Goal: Use online tool/utility: Utilize a website feature to perform a specific function

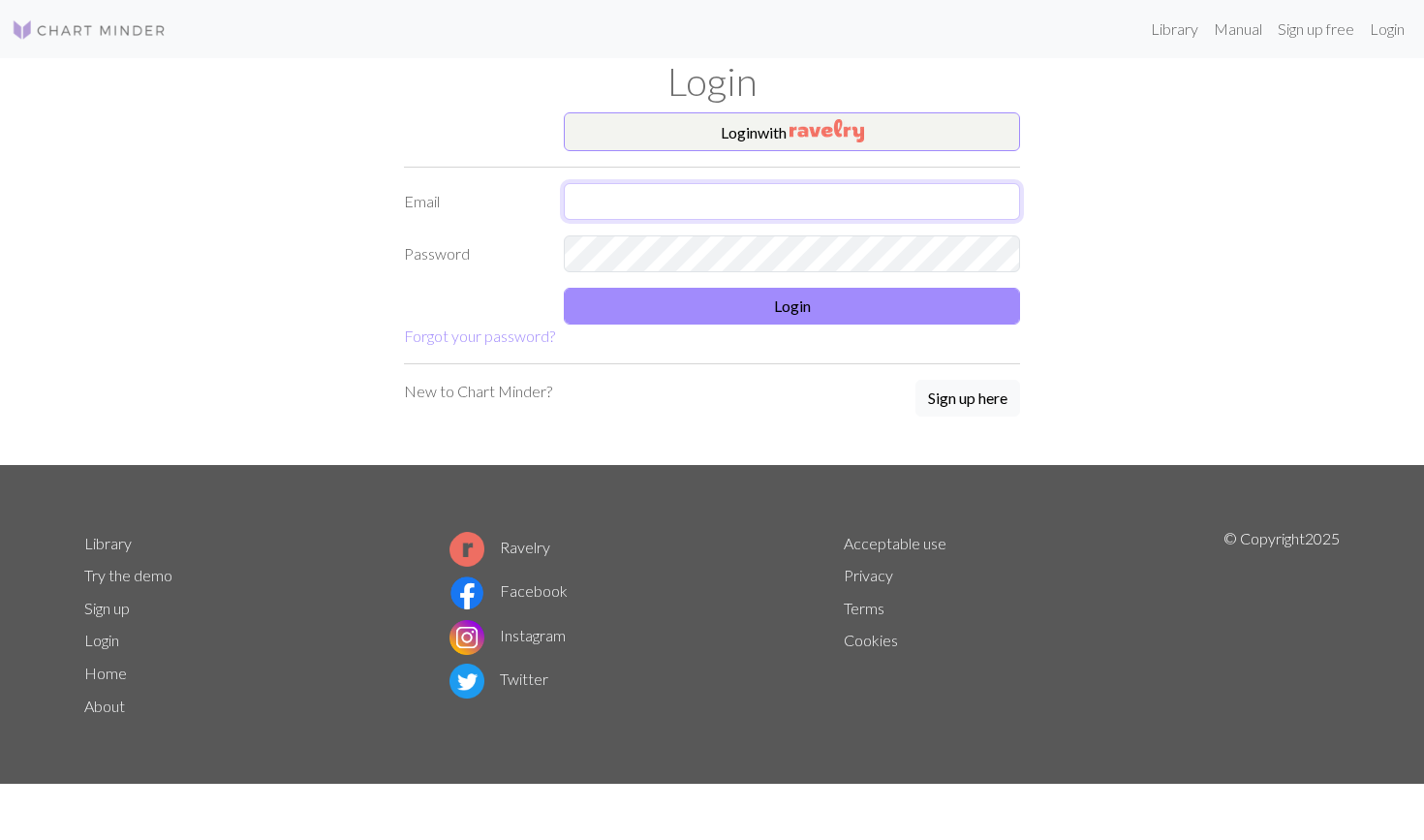
click at [635, 210] on input "text" at bounding box center [793, 201] width 457 height 37
type input "[EMAIL_ADDRESS][DOMAIN_NAME]"
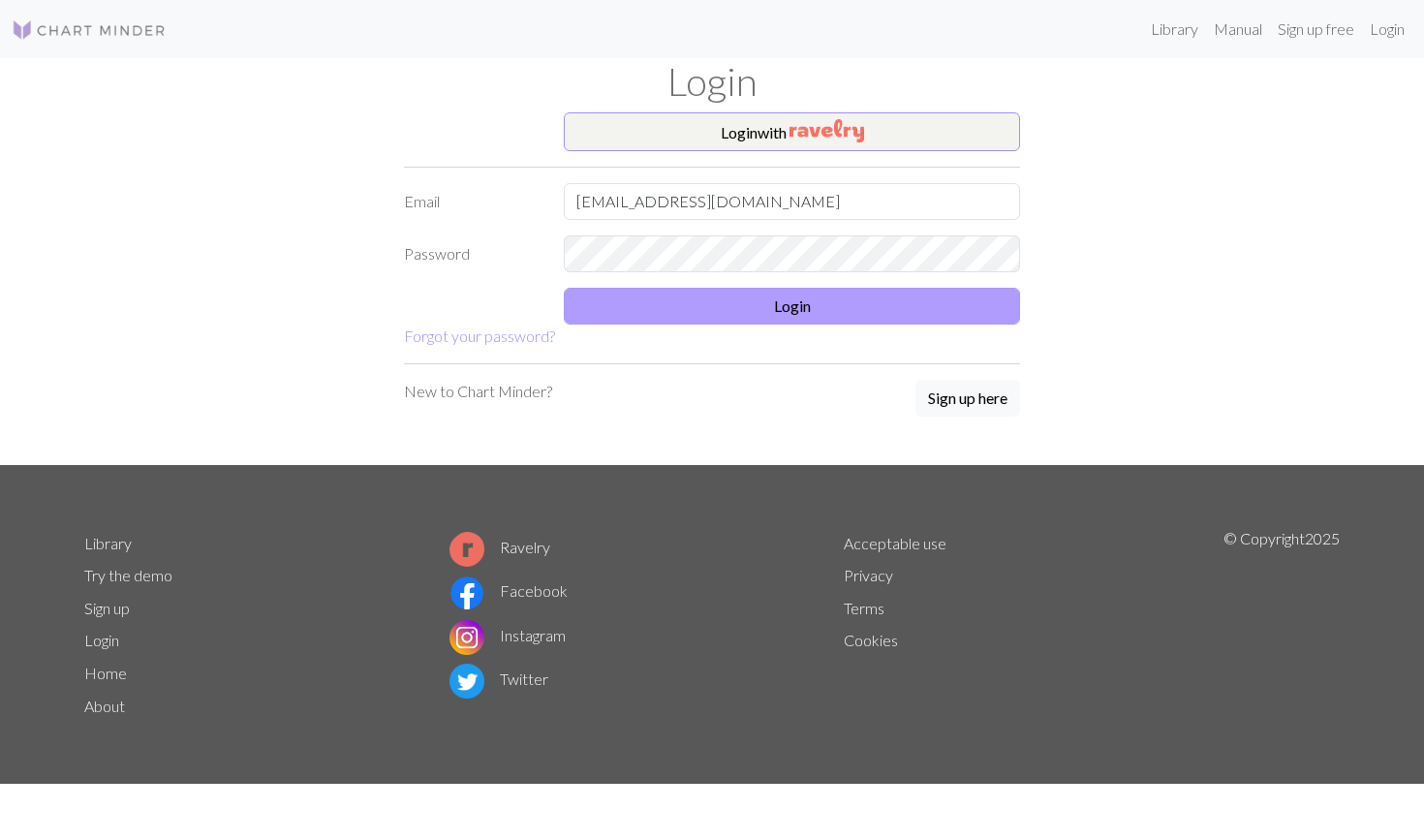
click at [714, 320] on button "Login" at bounding box center [793, 305] width 457 height 37
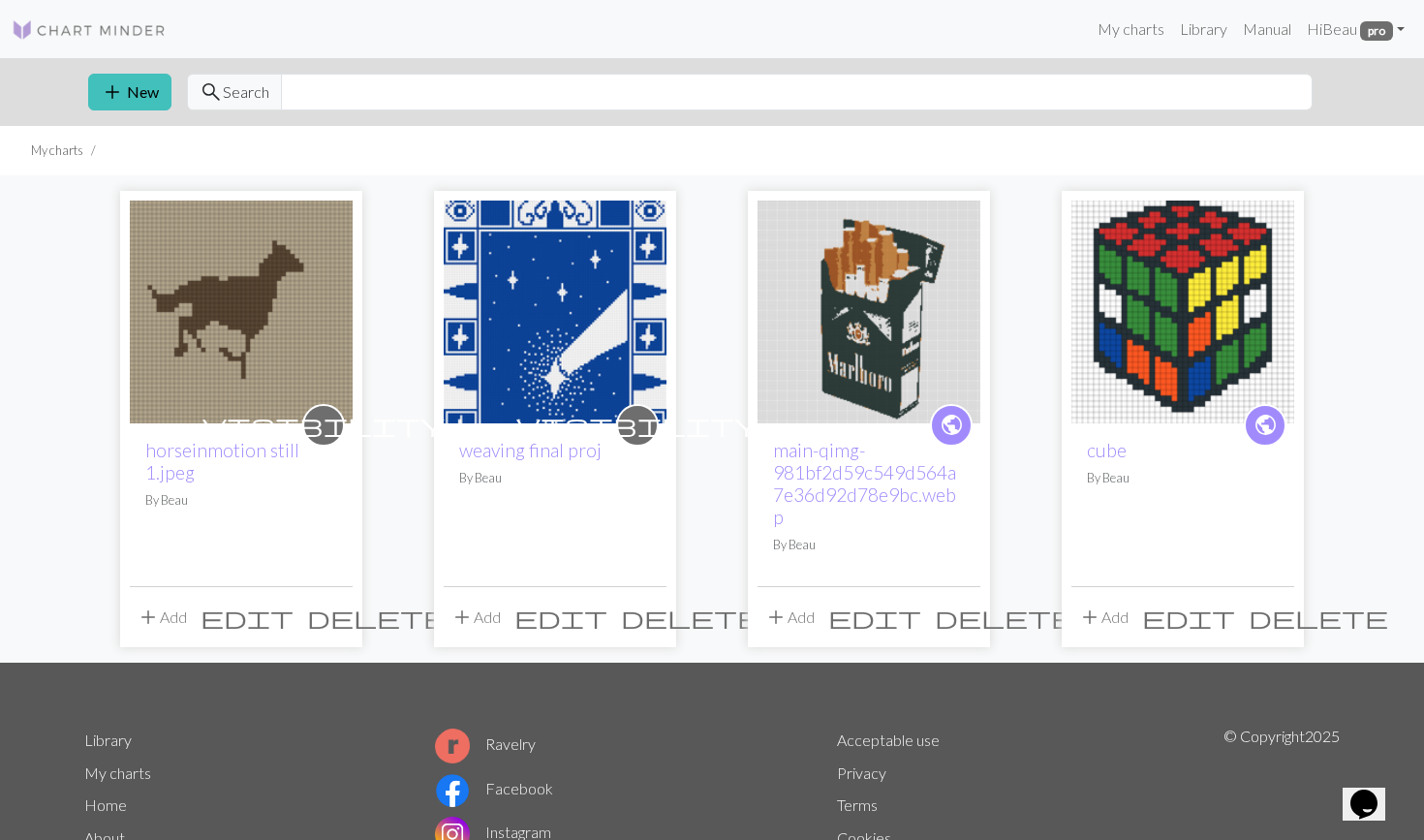
click at [184, 339] on img at bounding box center [241, 312] width 223 height 223
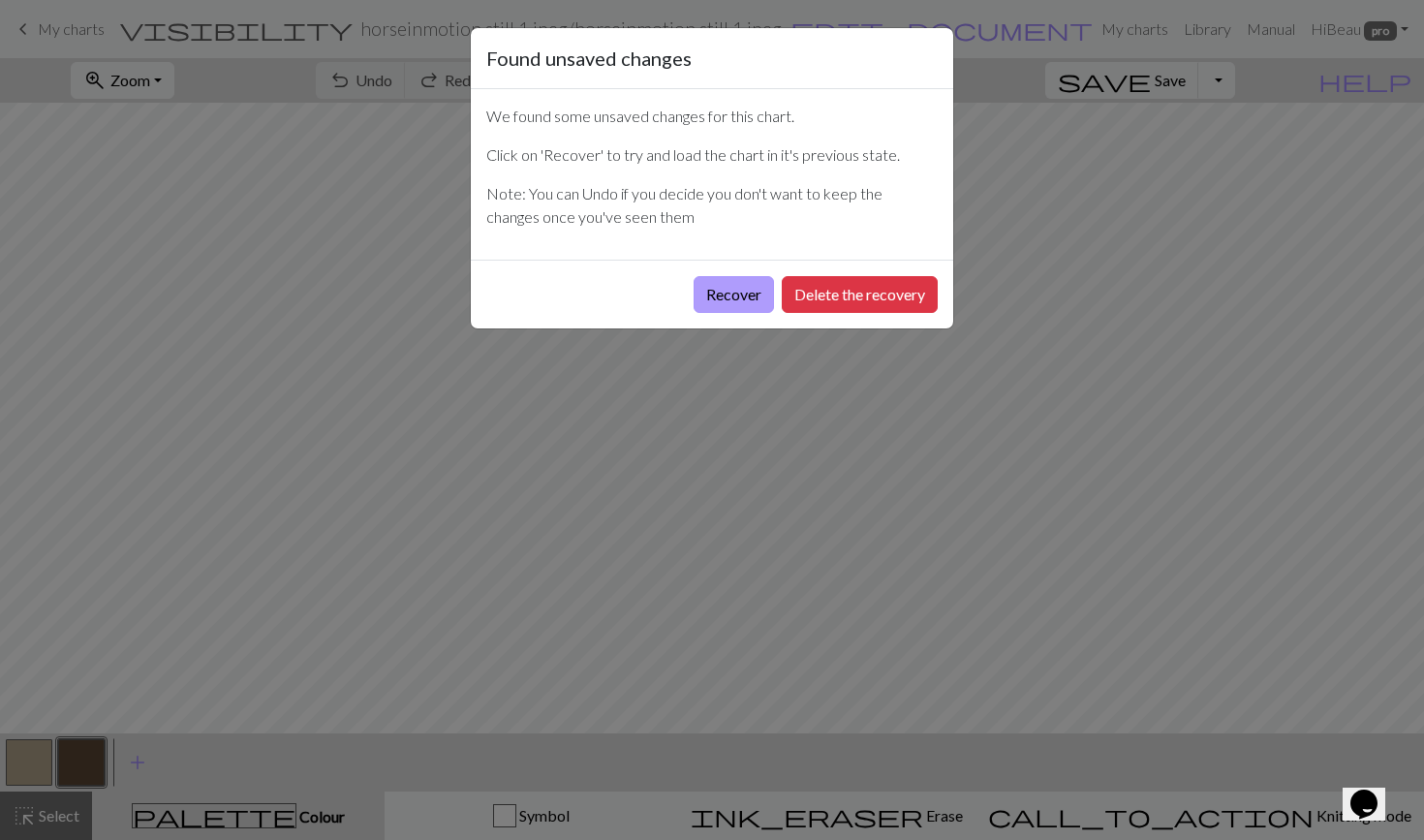
click at [730, 298] on button "Recover" at bounding box center [733, 294] width 80 height 37
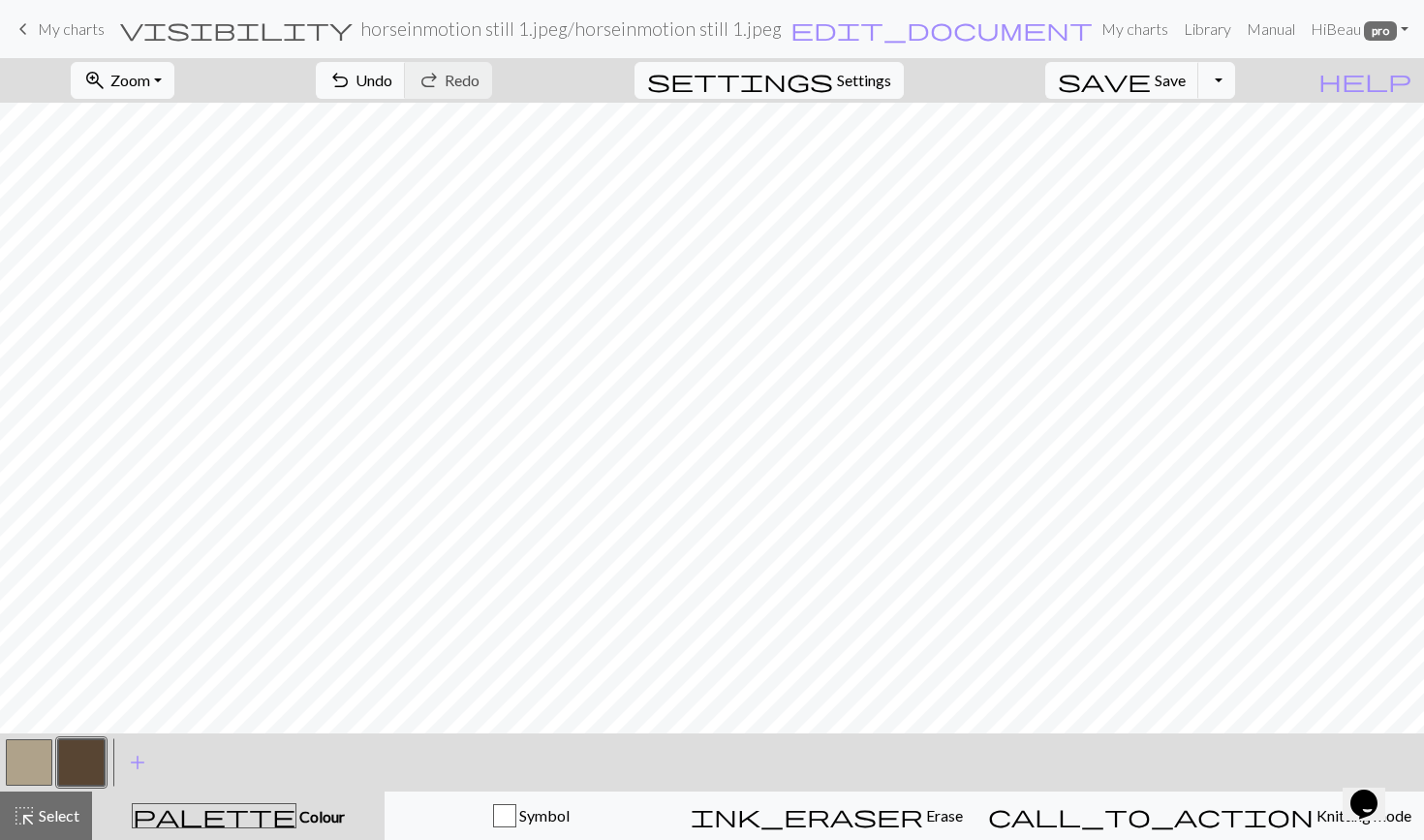
scroll to position [406, 0]
click at [150, 79] on span "Zoom" at bounding box center [130, 80] width 40 height 19
click at [161, 135] on button "Fit all" at bounding box center [148, 123] width 153 height 31
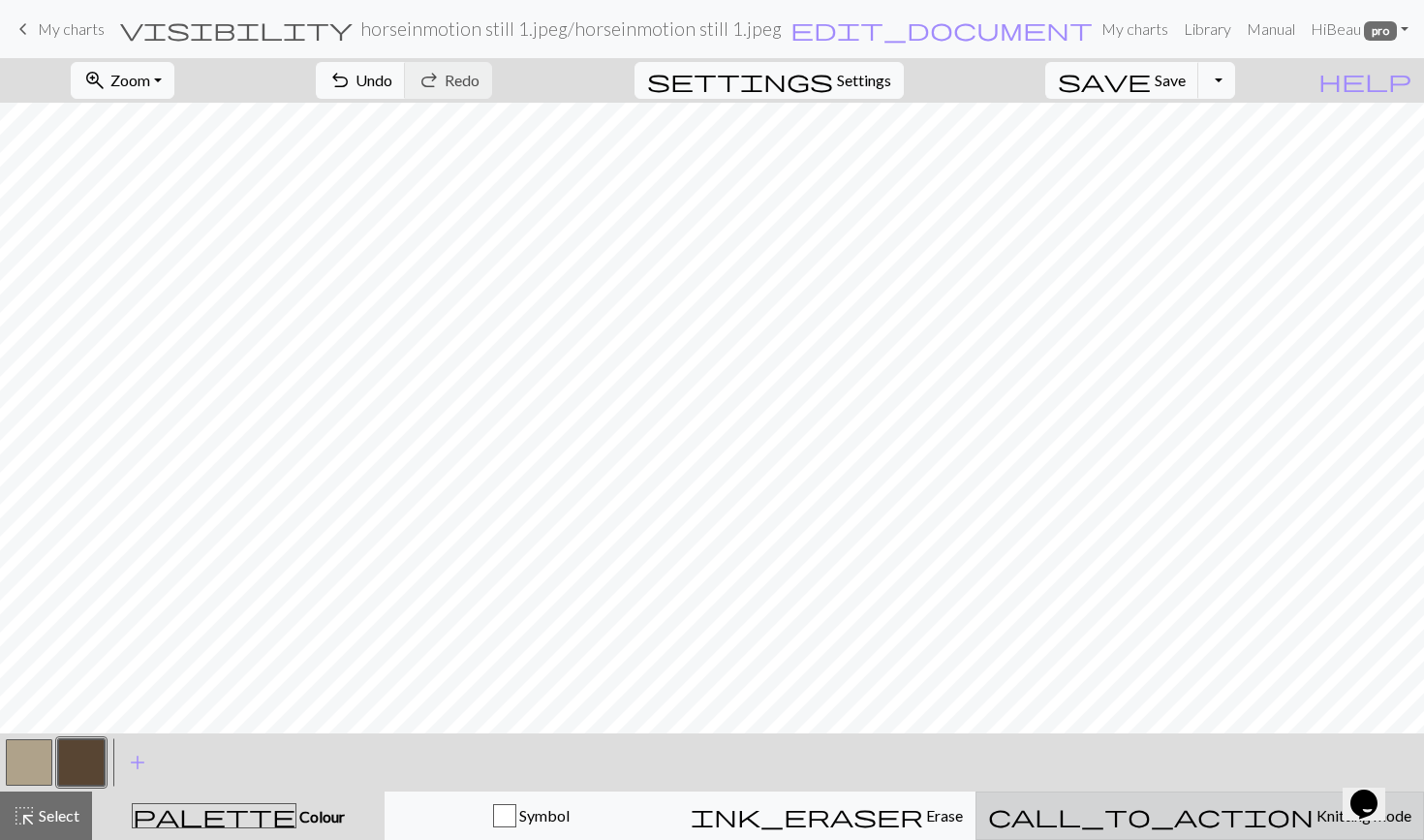
click at [1212, 824] on span "call_to_action" at bounding box center [1150, 815] width 325 height 27
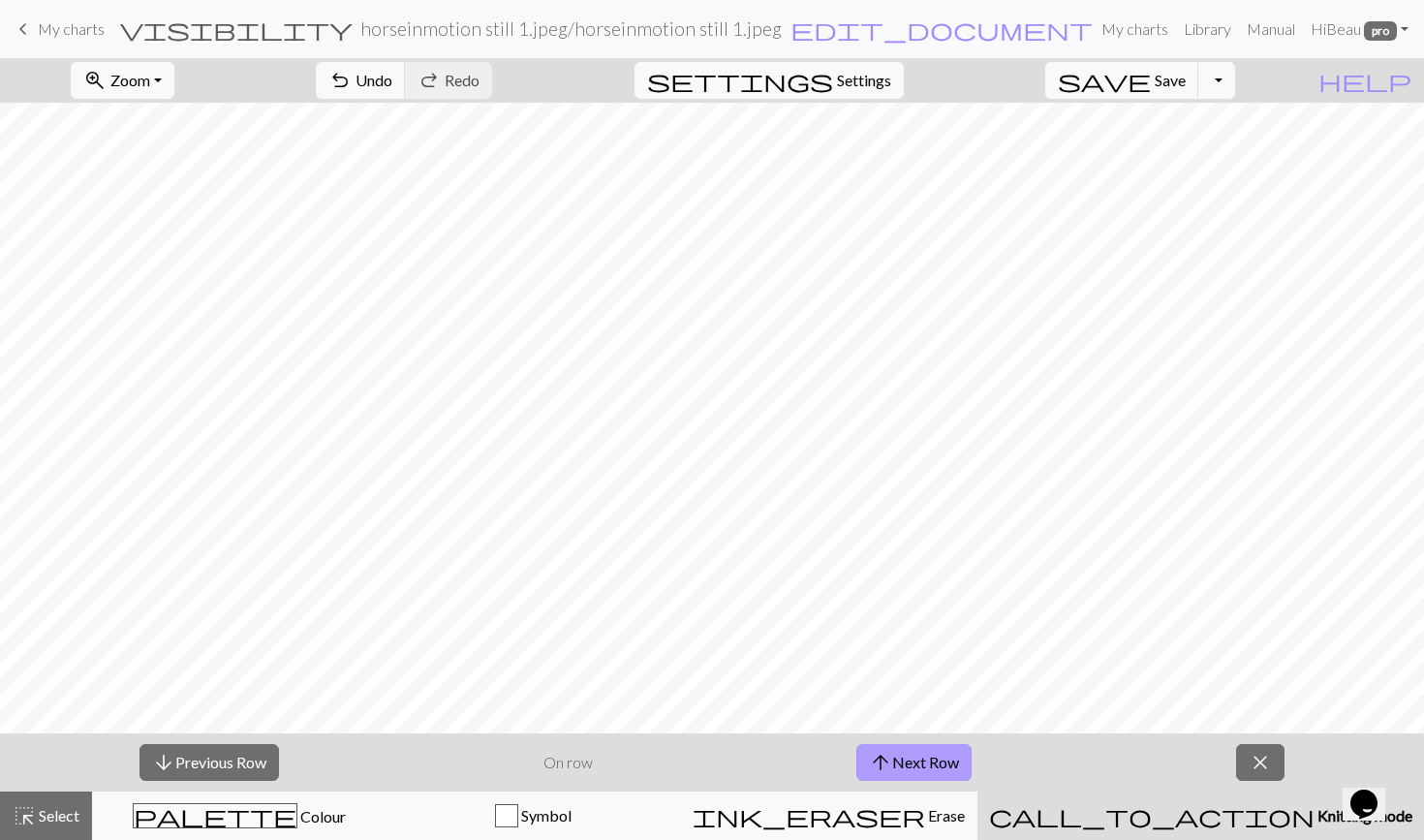
click at [878, 763] on span "arrow_upward" at bounding box center [881, 762] width 24 height 27
click at [878, 763] on span "arrow_upward" at bounding box center [884, 762] width 24 height 27
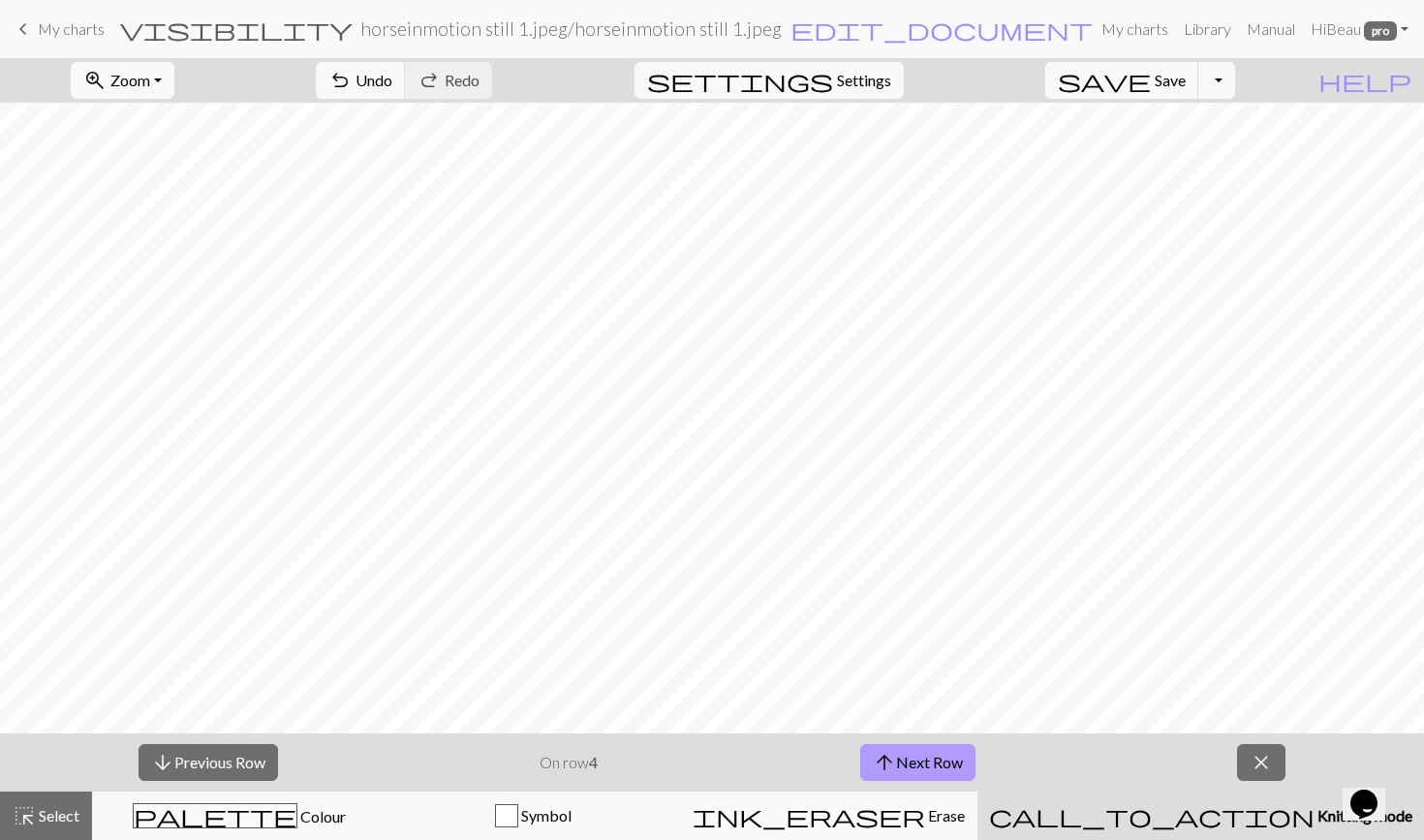
click at [878, 763] on span "arrow_upward" at bounding box center [884, 762] width 24 height 27
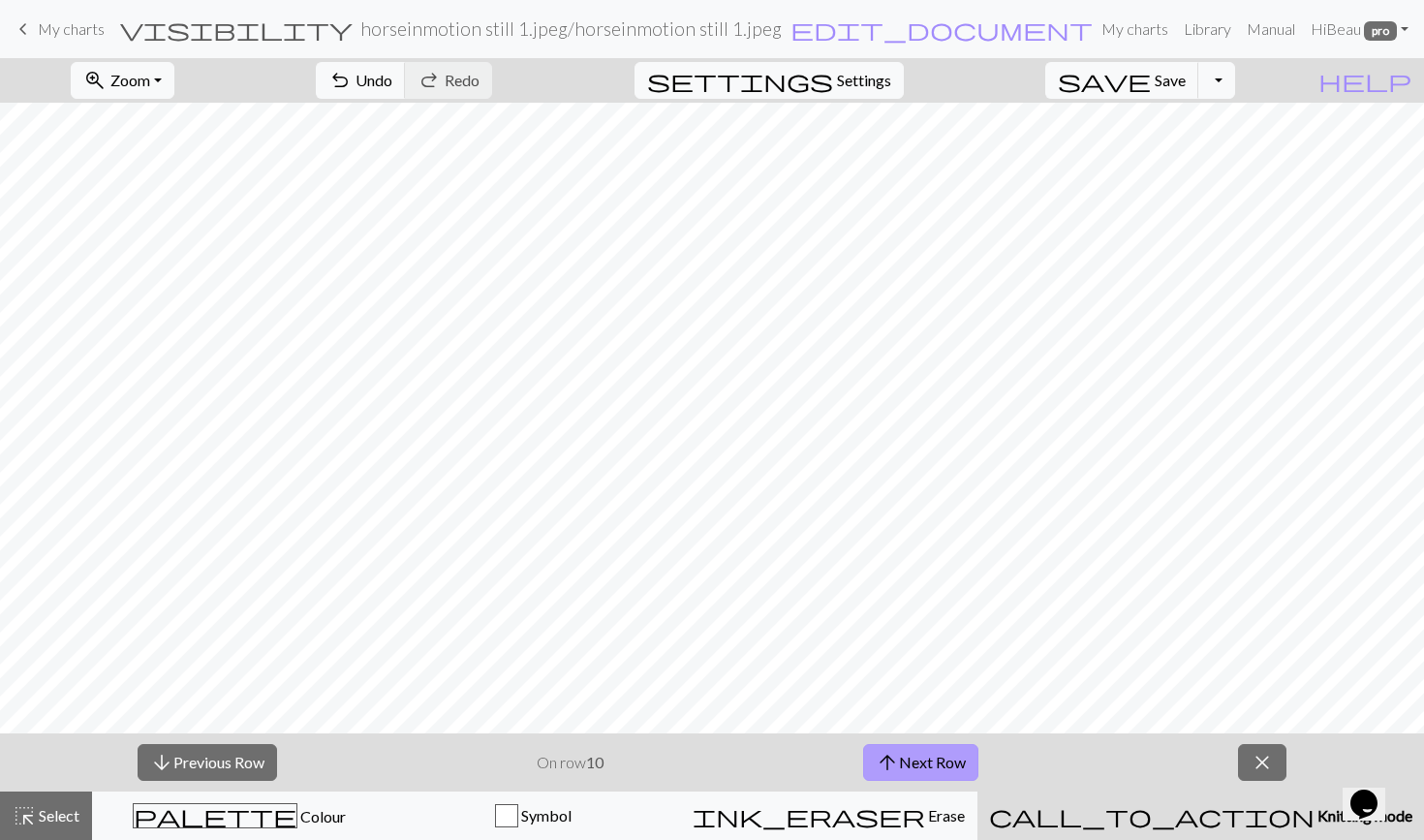
click at [878, 763] on span "arrow_upward" at bounding box center [887, 762] width 24 height 27
click at [195, 749] on button "arrow_downward Previous Row" at bounding box center [207, 762] width 139 height 37
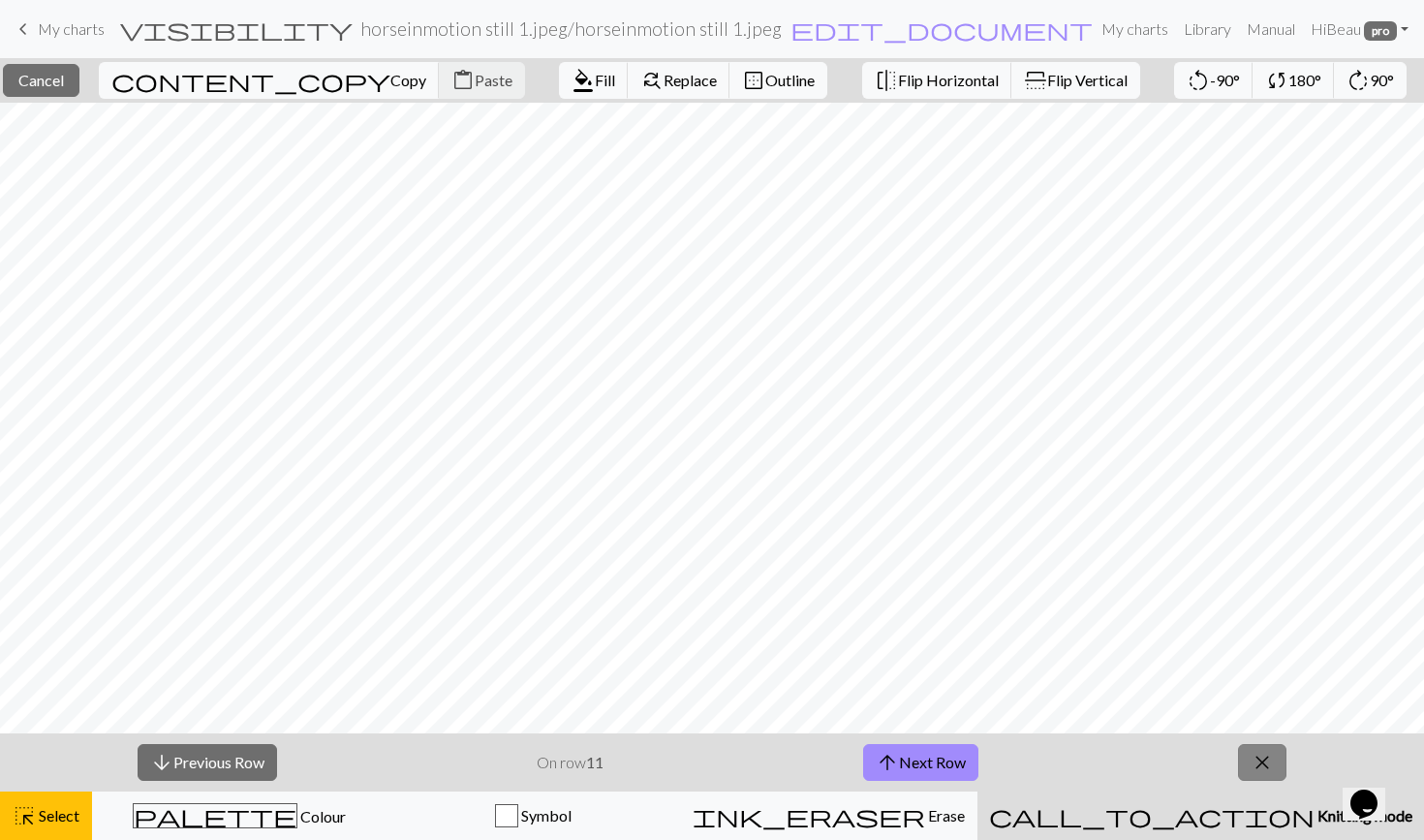
click at [1264, 752] on span "close" at bounding box center [1263, 762] width 24 height 27
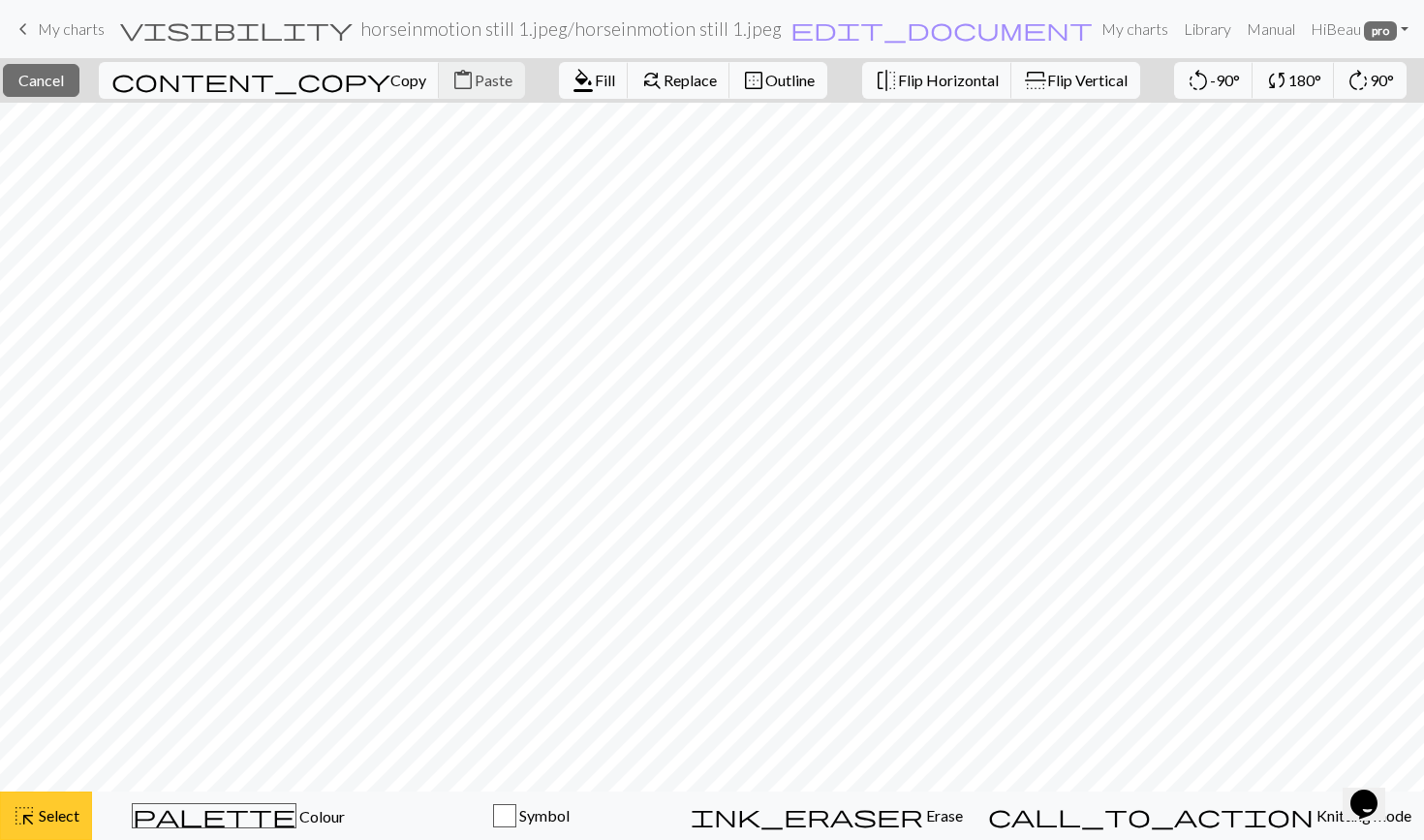
click at [42, 817] on span "Select" at bounding box center [57, 815] width 43 height 19
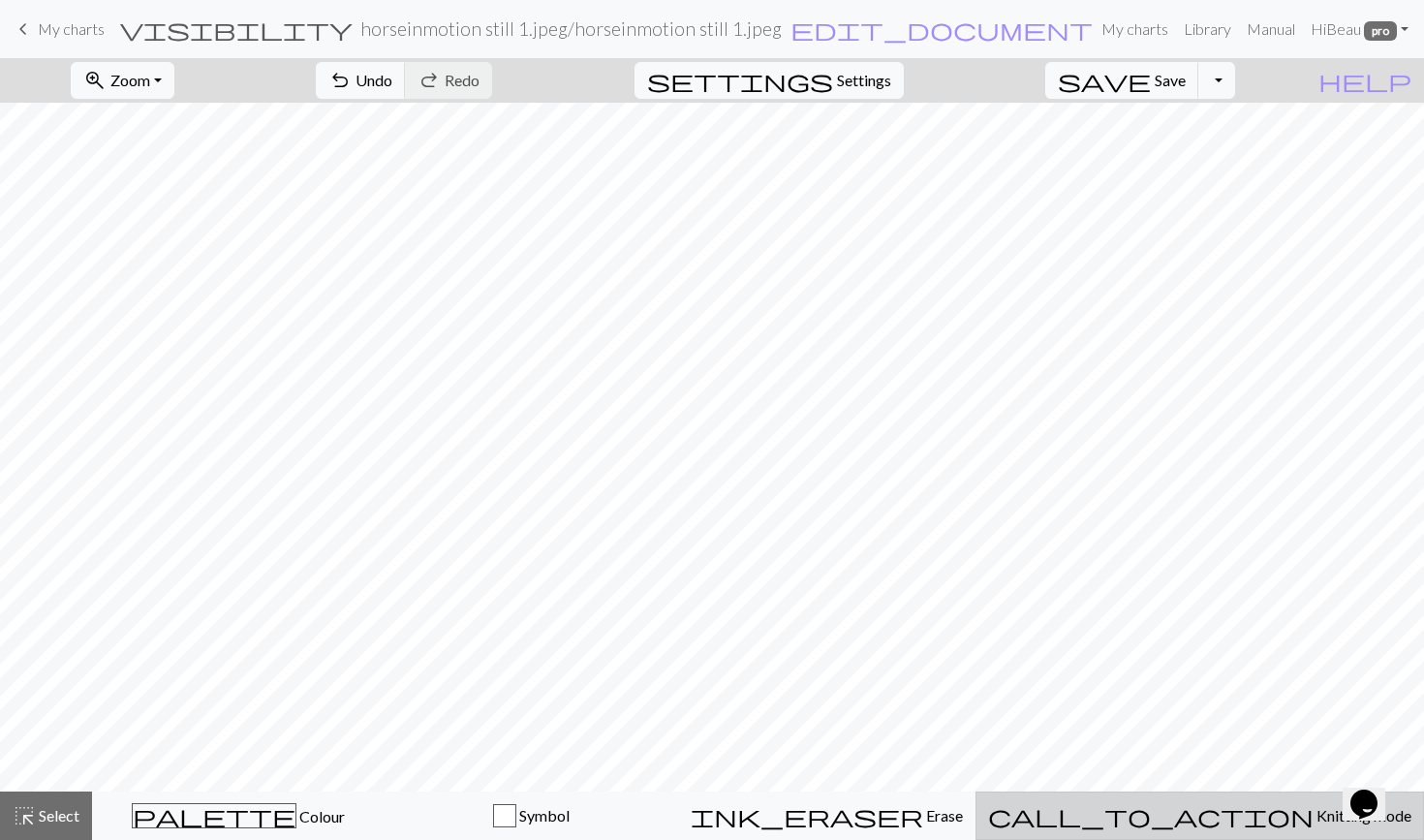
click at [1198, 819] on span "call_to_action" at bounding box center [1150, 815] width 325 height 27
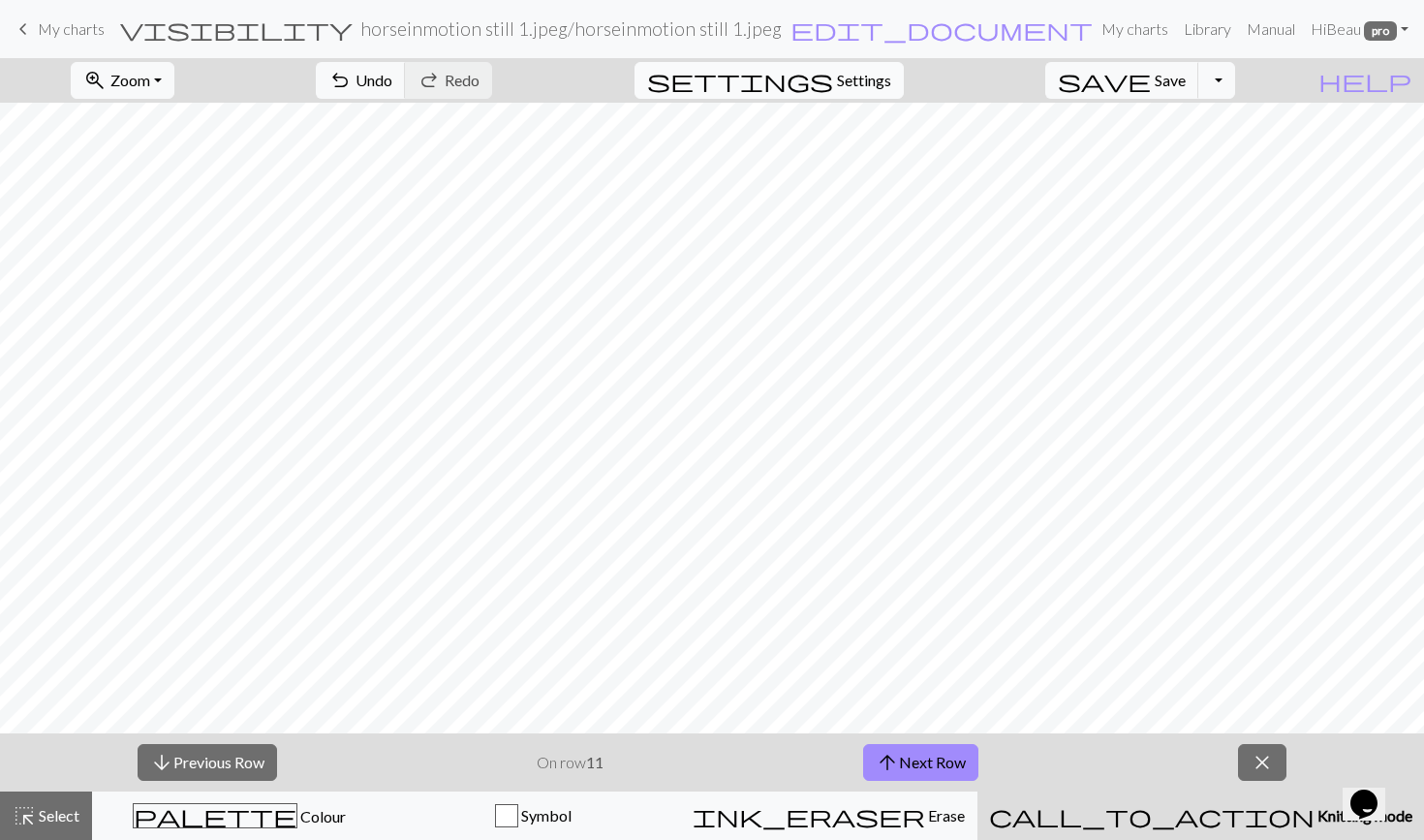
click at [867, 80] on span "Settings" at bounding box center [864, 81] width 54 height 24
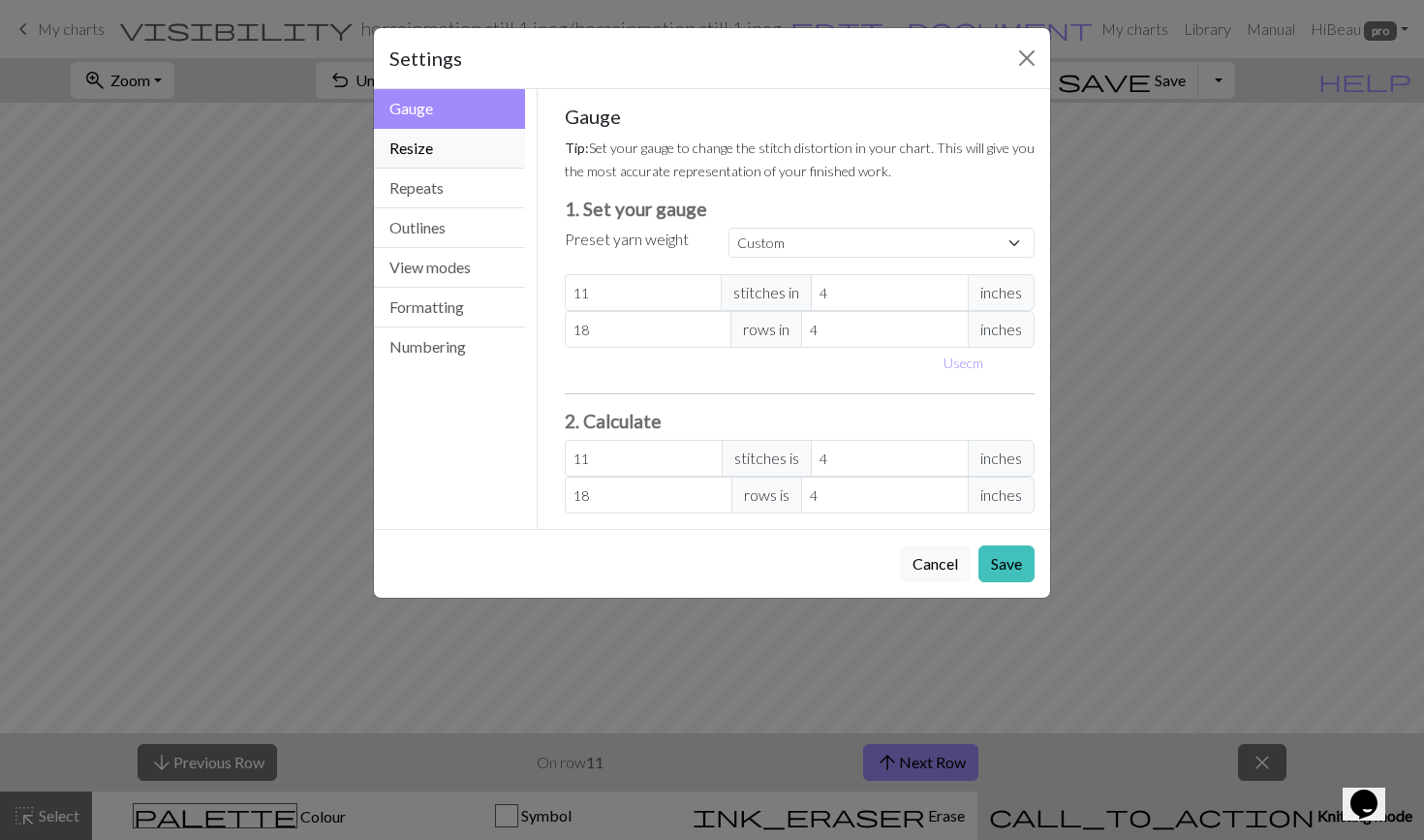
click at [438, 144] on button "Resize" at bounding box center [449, 148] width 151 height 40
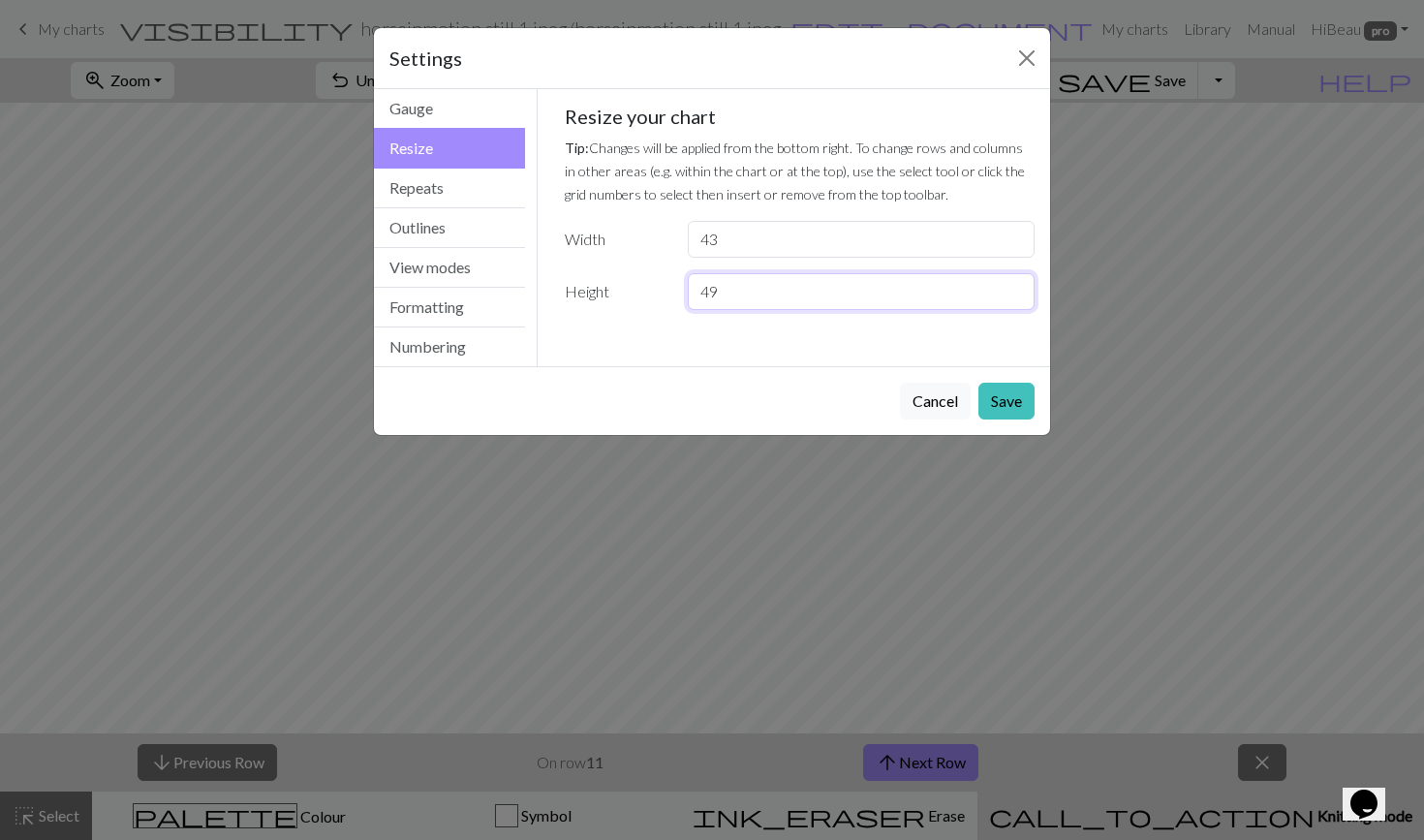
click at [756, 286] on input "49" at bounding box center [861, 292] width 347 height 37
type input "43"
click at [1013, 408] on button "Save" at bounding box center [1006, 400] width 56 height 37
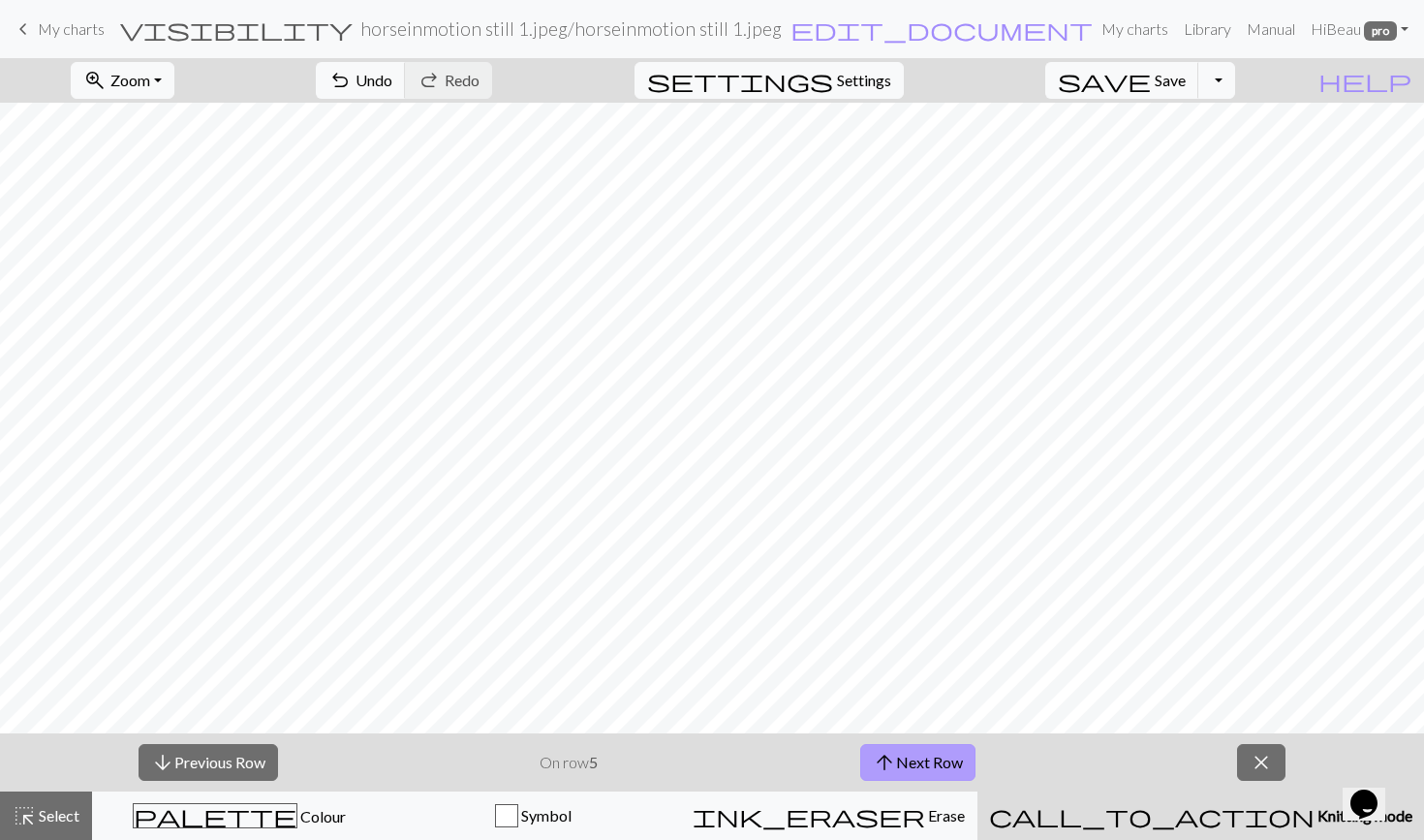
click at [894, 752] on span "arrow_upward" at bounding box center [884, 762] width 24 height 27
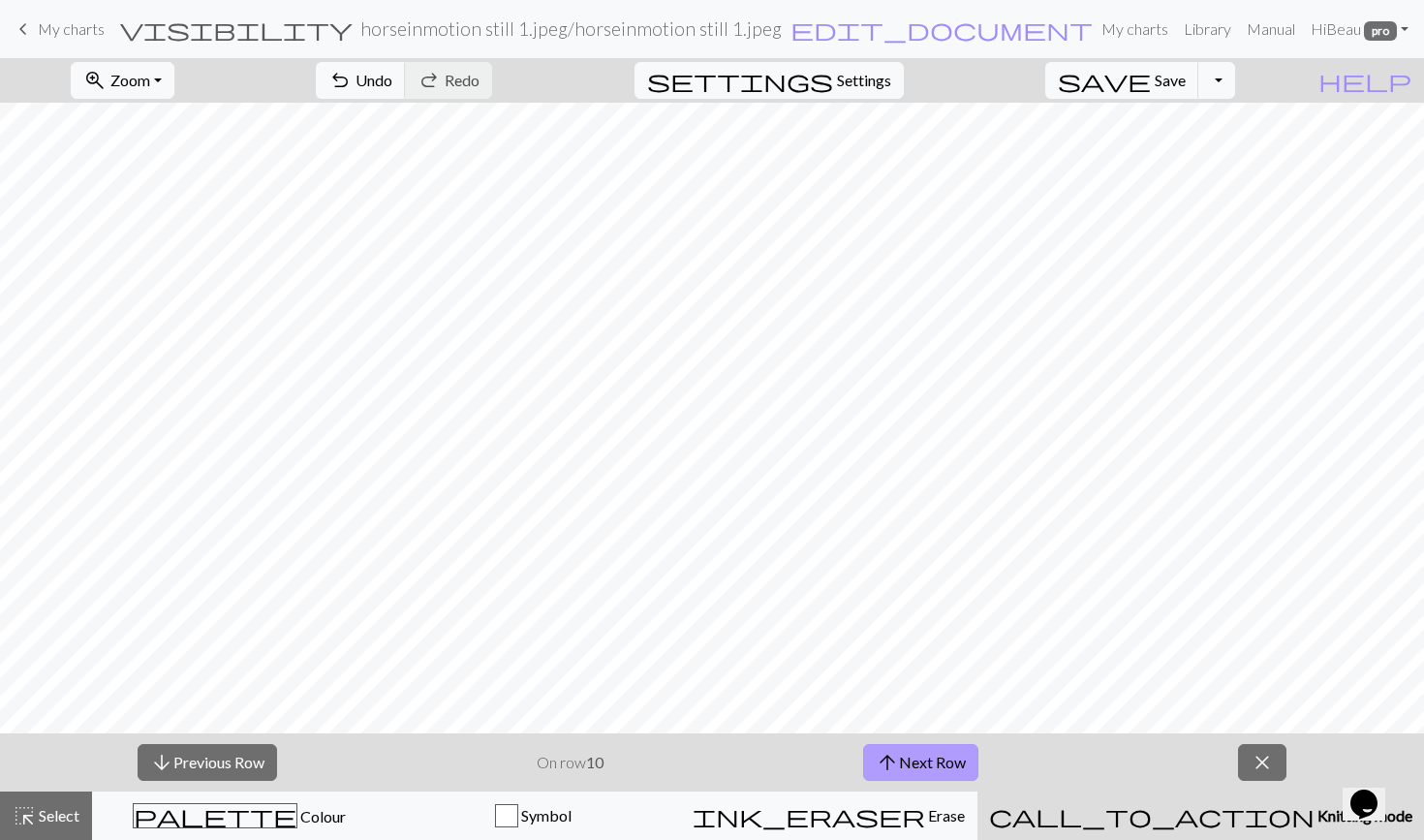
click at [894, 752] on span "arrow_upward" at bounding box center [887, 762] width 24 height 27
click at [898, 756] on span "arrow_upward" at bounding box center [887, 762] width 24 height 27
click at [163, 758] on span "arrow_downward" at bounding box center [162, 762] width 24 height 27
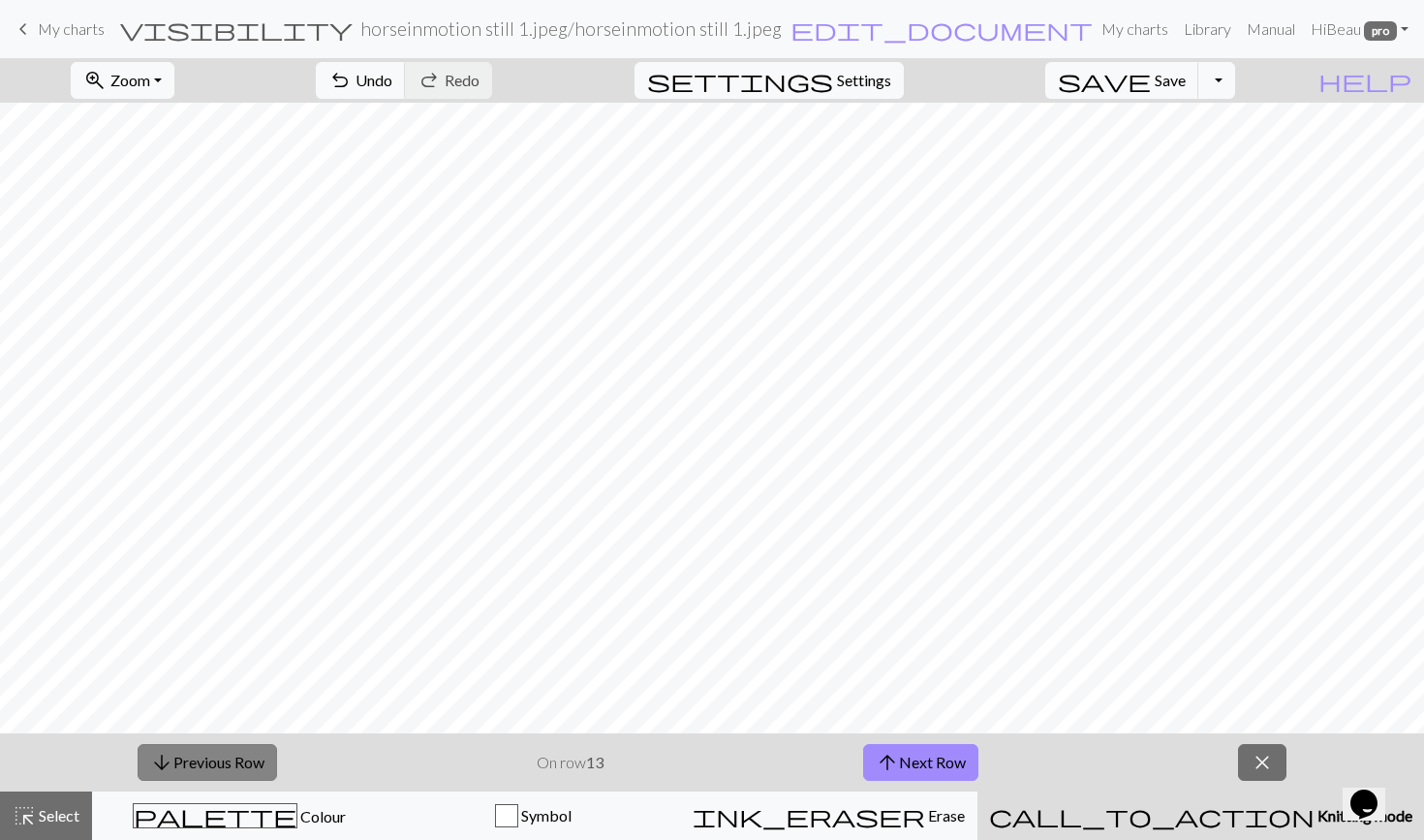
click at [163, 758] on span "arrow_downward" at bounding box center [162, 762] width 24 height 27
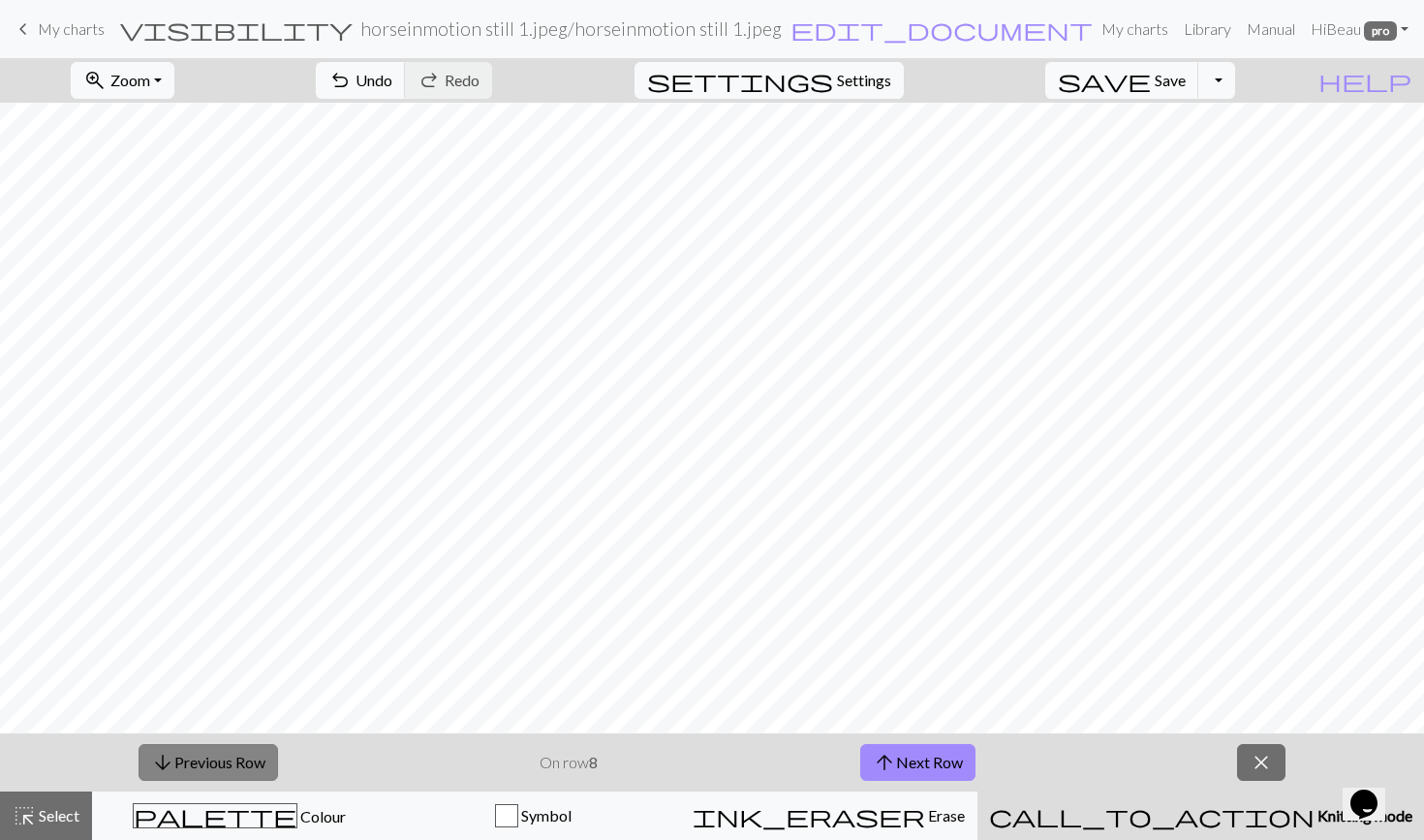
click at [163, 758] on span "arrow_downward" at bounding box center [163, 762] width 24 height 27
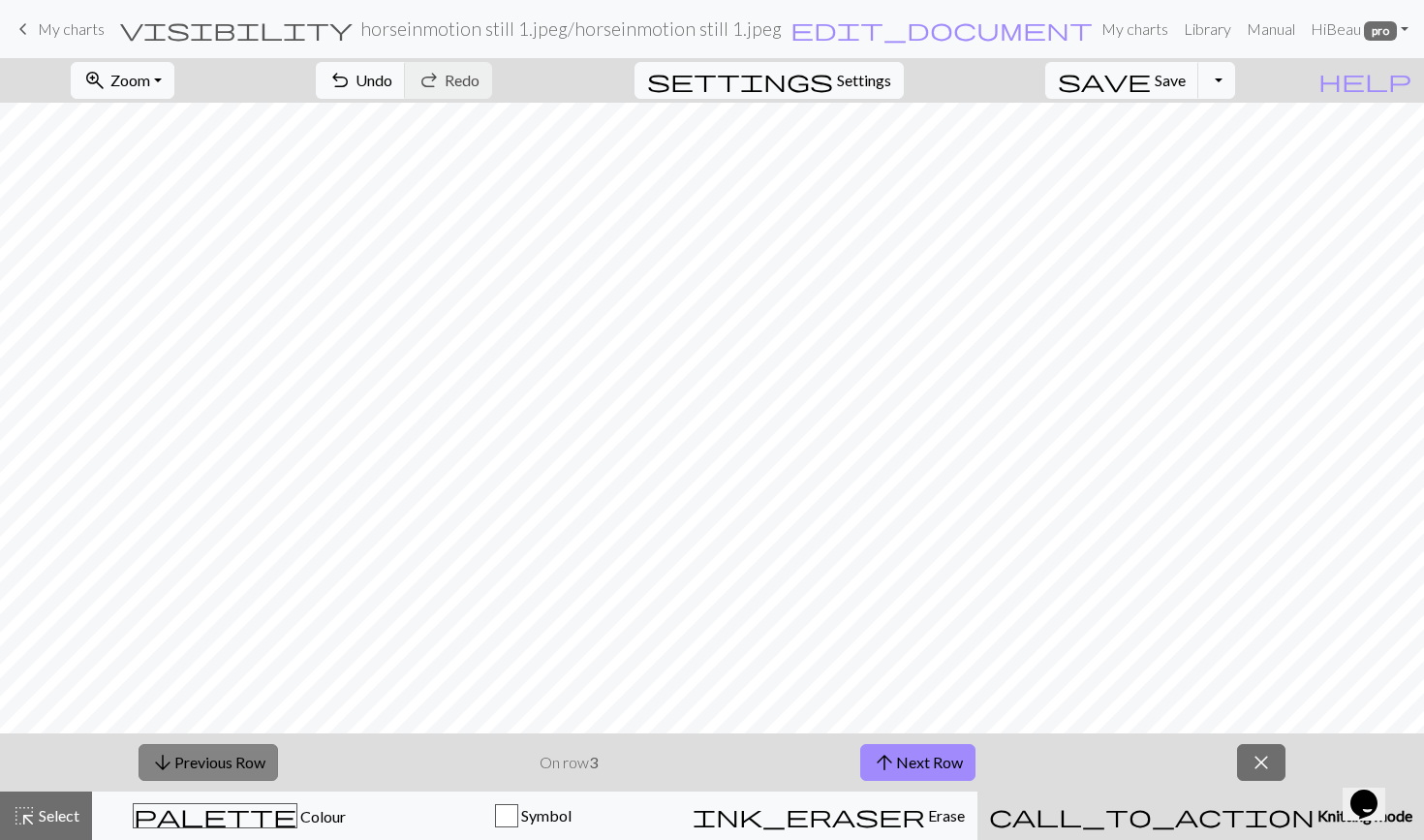
click at [163, 758] on span "arrow_downward" at bounding box center [163, 762] width 24 height 27
click at [895, 776] on button "arrow_upward Next Row" at bounding box center [918, 762] width 116 height 37
click at [908, 760] on button "arrow_upward Next Row" at bounding box center [918, 762] width 116 height 37
click at [884, 774] on span "arrow_upward" at bounding box center [884, 762] width 24 height 27
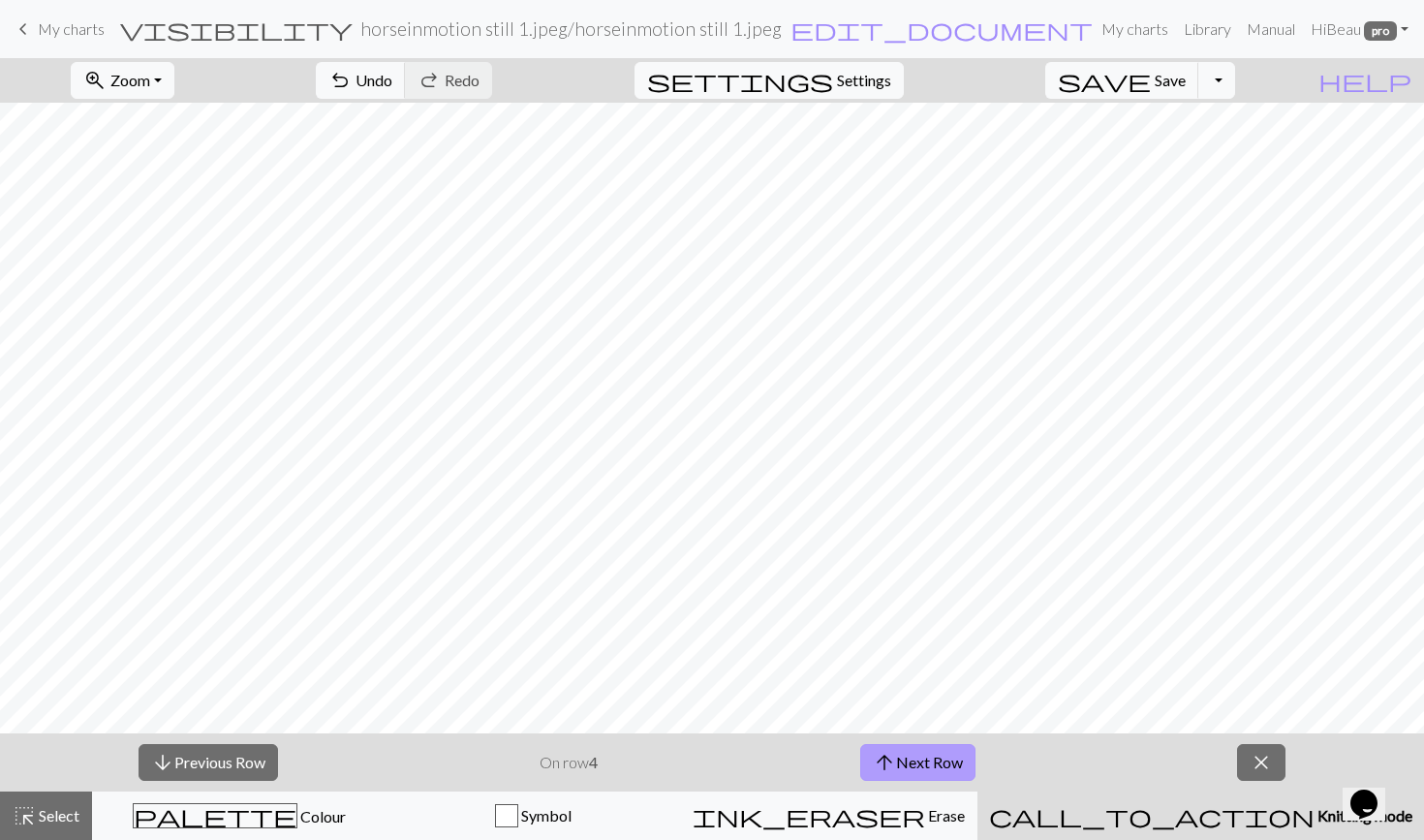
click at [890, 754] on span "arrow_upward" at bounding box center [884, 762] width 24 height 27
click at [895, 756] on span "arrow_upward" at bounding box center [884, 762] width 24 height 27
click at [914, 756] on button "arrow_upward Next Row" at bounding box center [918, 762] width 116 height 37
click at [873, 759] on span "arrow_upward" at bounding box center [884, 762] width 24 height 27
click at [890, 768] on span "arrow_upward" at bounding box center [884, 762] width 24 height 27
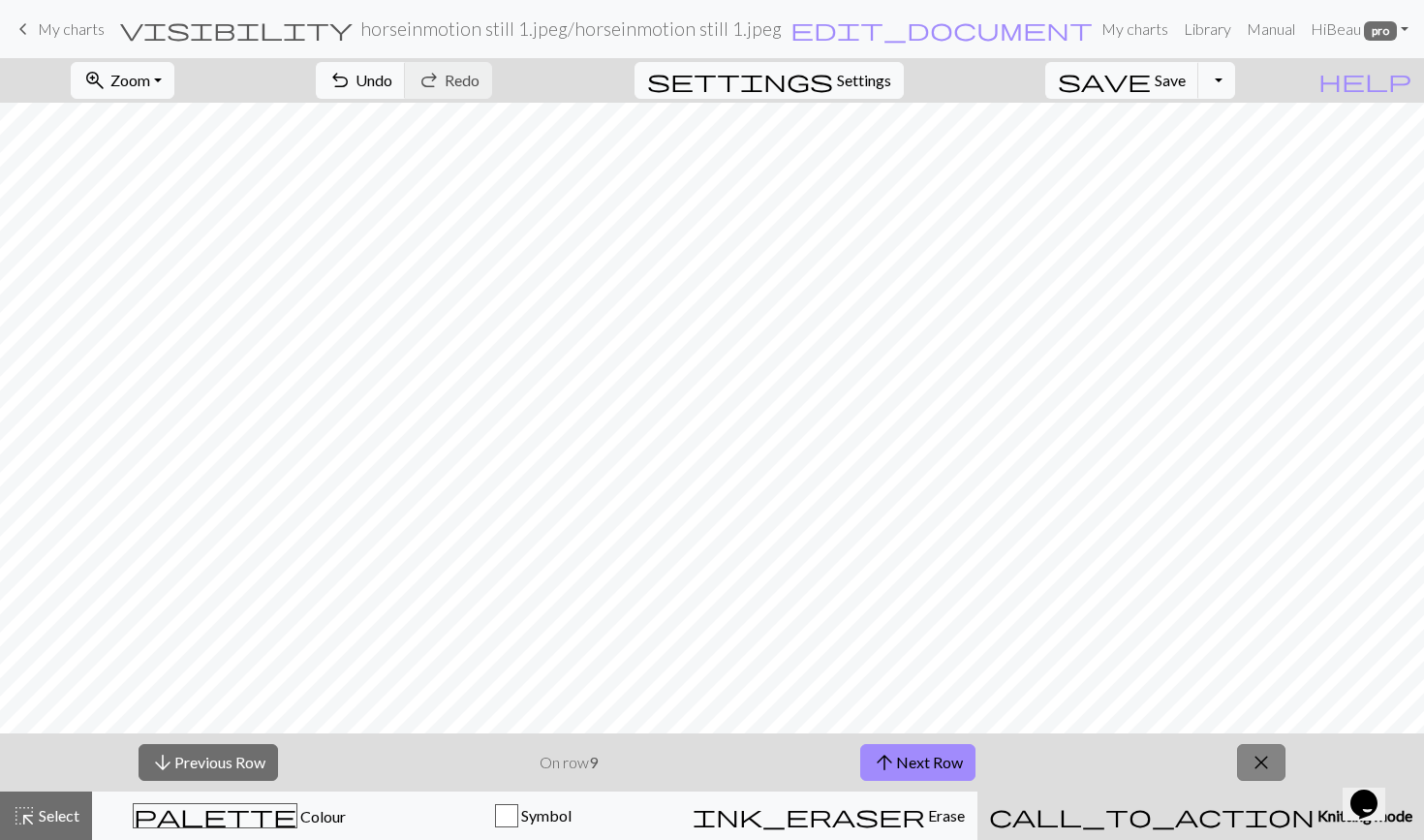
click at [1257, 757] on span "close" at bounding box center [1262, 762] width 24 height 27
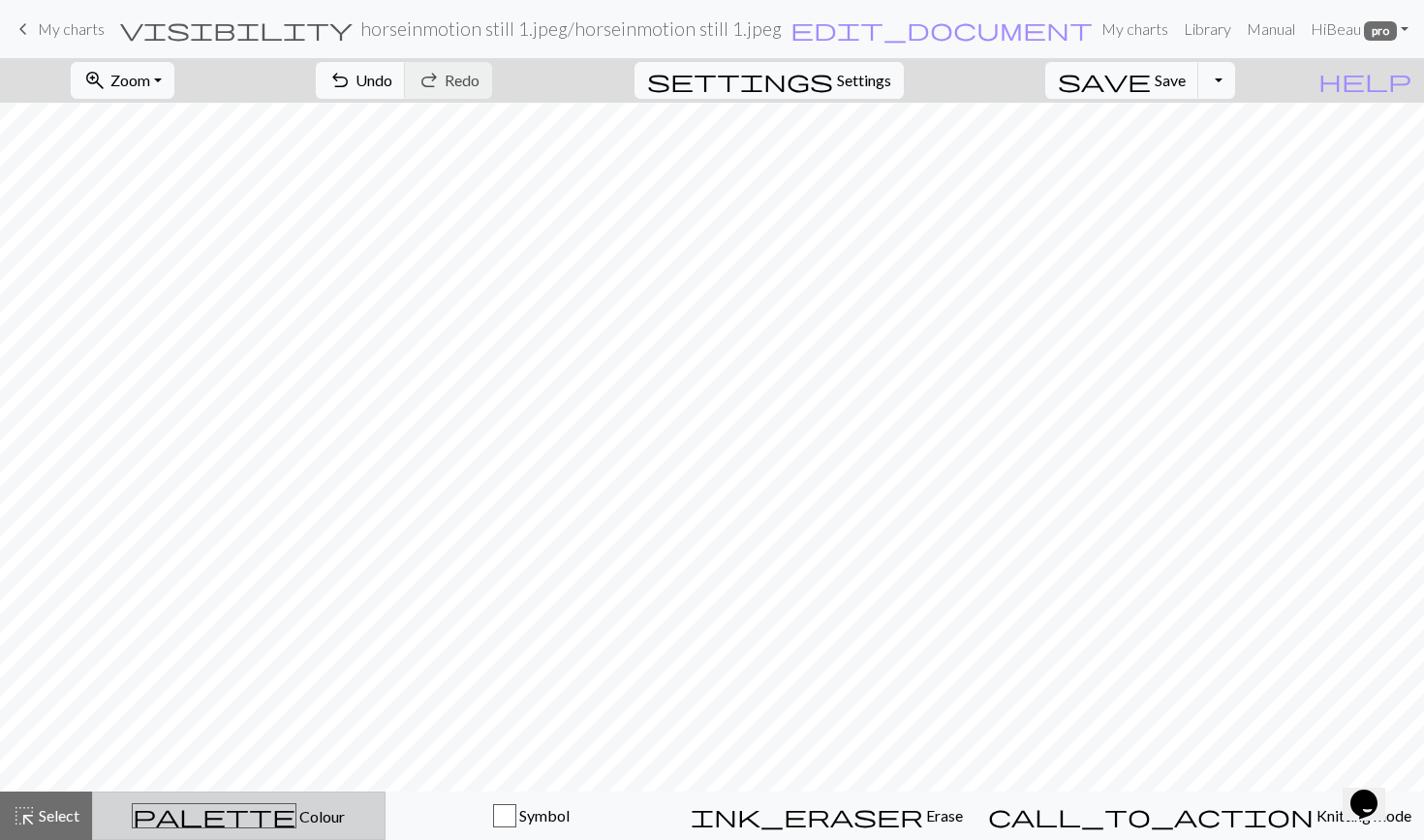
click at [235, 807] on span "palette" at bounding box center [213, 815] width 163 height 27
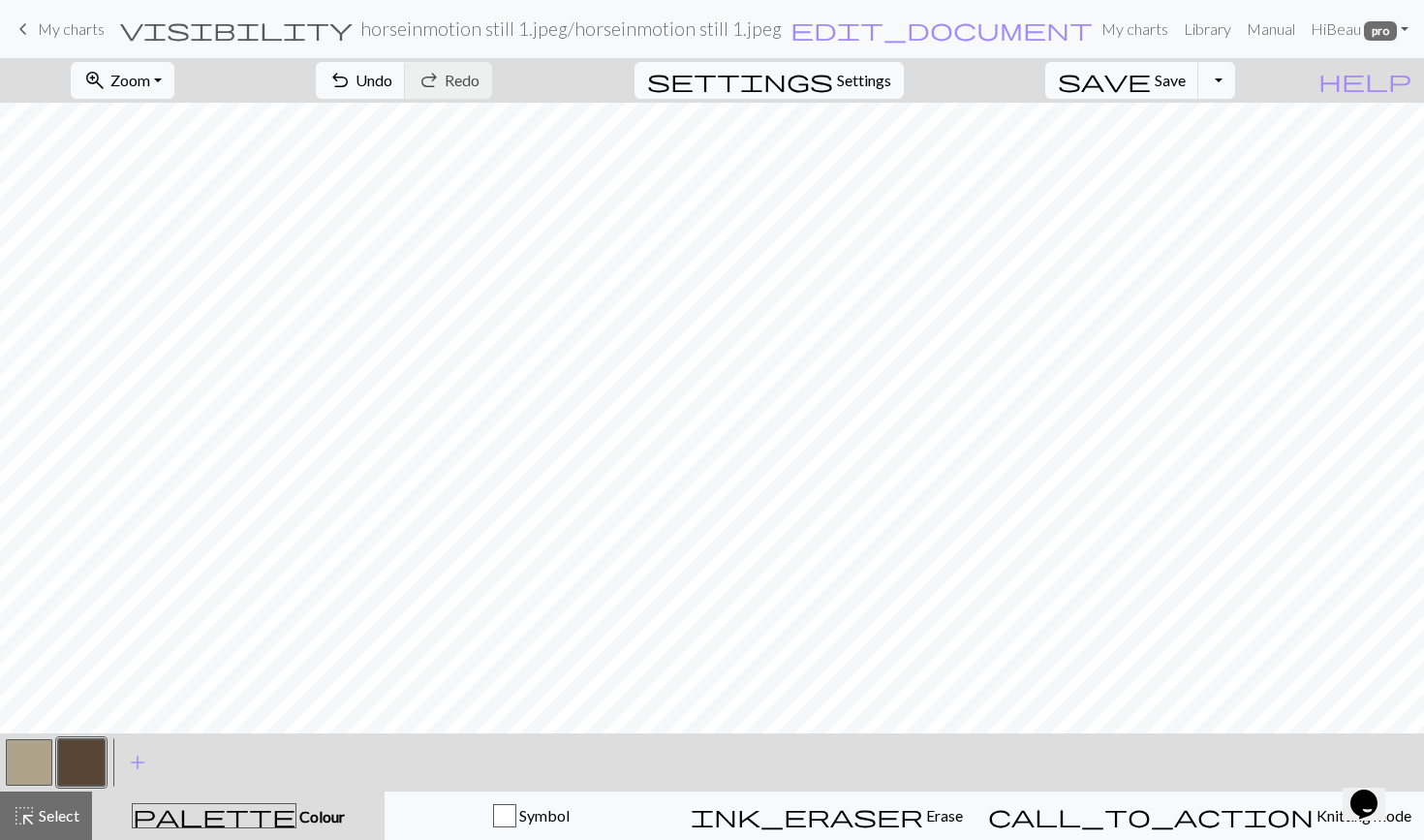
click at [33, 757] on button "button" at bounding box center [29, 762] width 46 height 46
click at [392, 79] on span "Undo" at bounding box center [374, 80] width 37 height 19
click at [92, 749] on button "button" at bounding box center [81, 762] width 46 height 46
click at [406, 77] on button "undo Undo Undo" at bounding box center [361, 80] width 90 height 37
click at [32, 754] on button "button" at bounding box center [29, 762] width 46 height 46
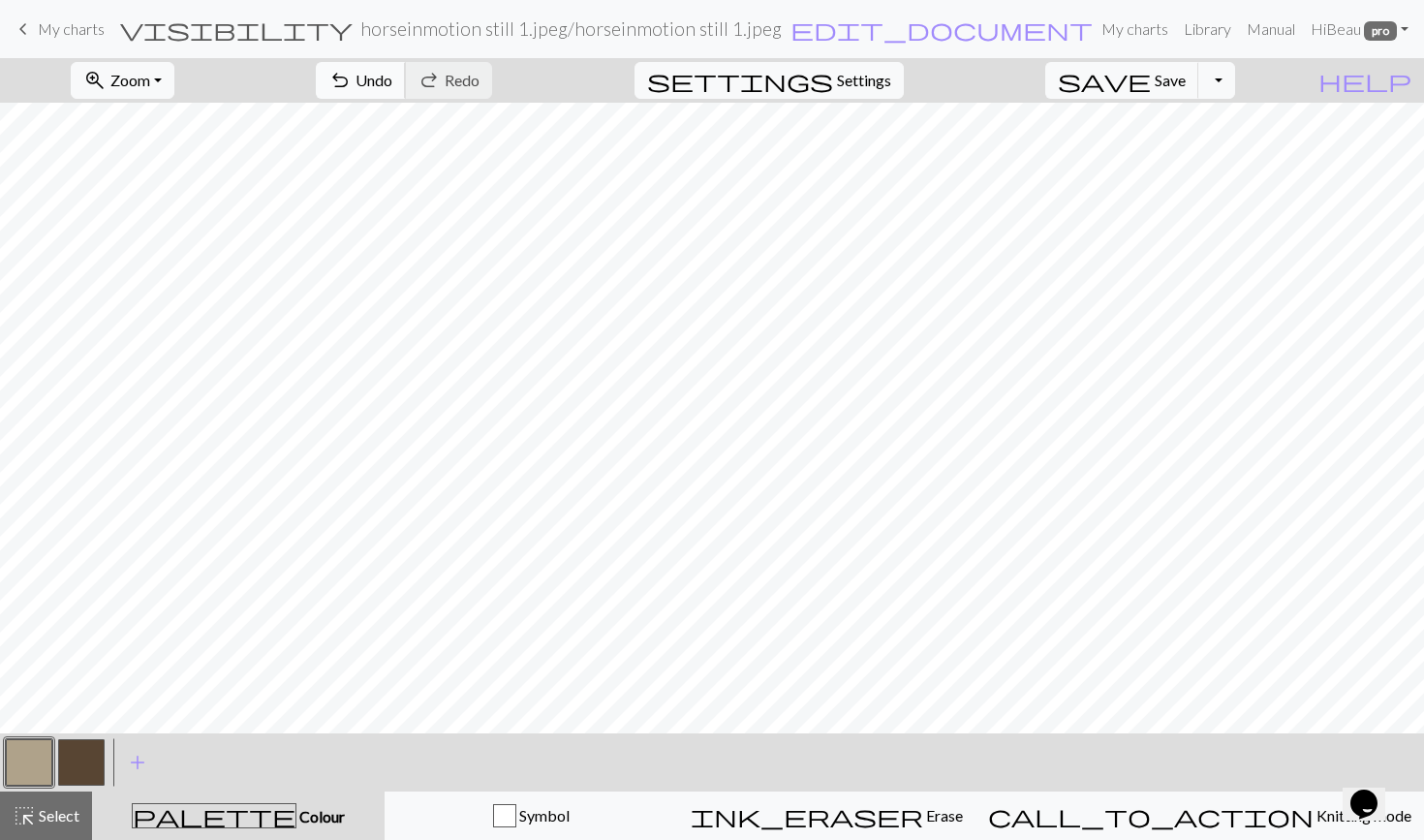
click at [352, 80] on span "undo" at bounding box center [340, 80] width 24 height 27
click at [392, 85] on span "Undo" at bounding box center [374, 80] width 37 height 19
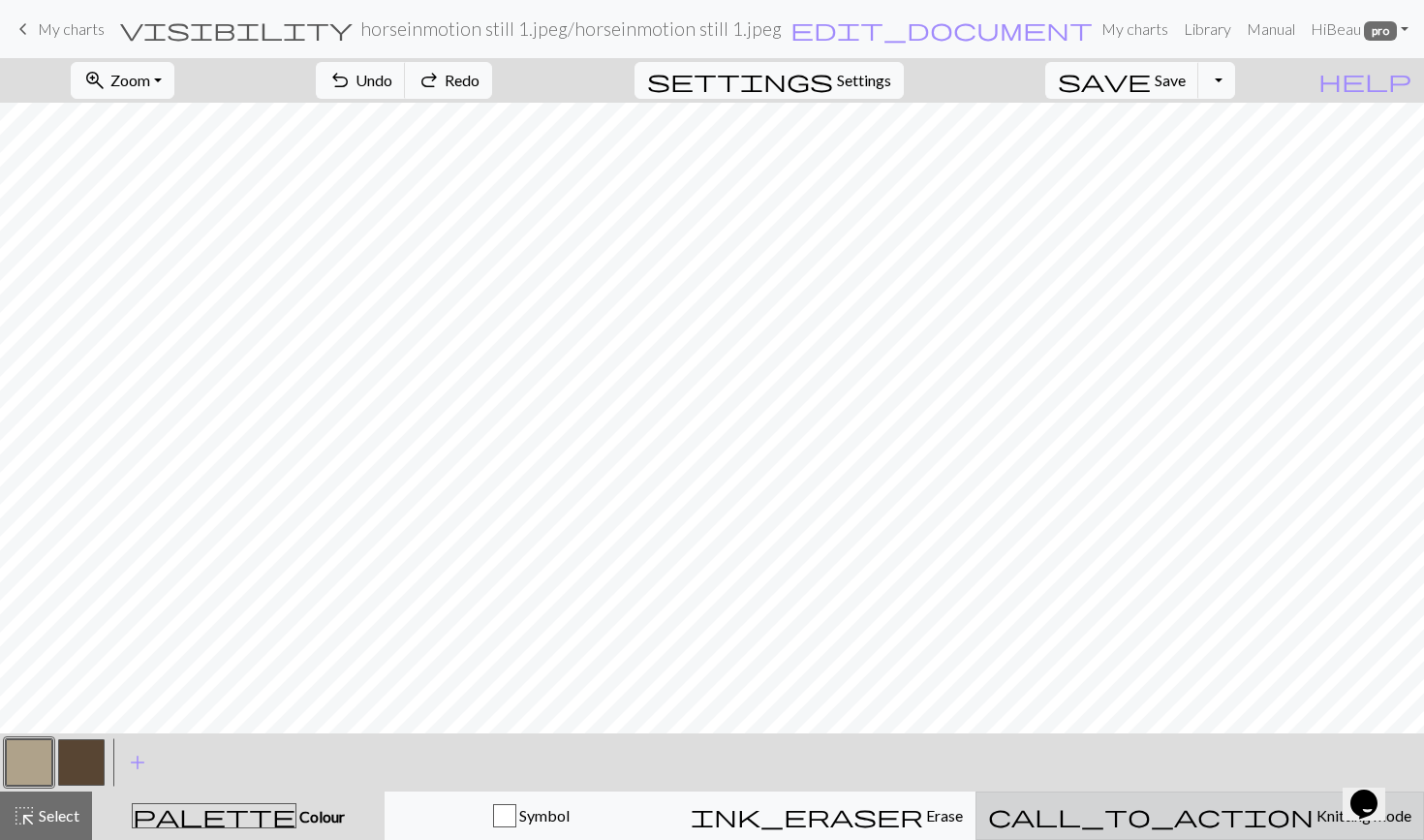
click at [1166, 815] on div "call_to_action Knitting mode Knitting mode" at bounding box center [1200, 816] width 424 height 24
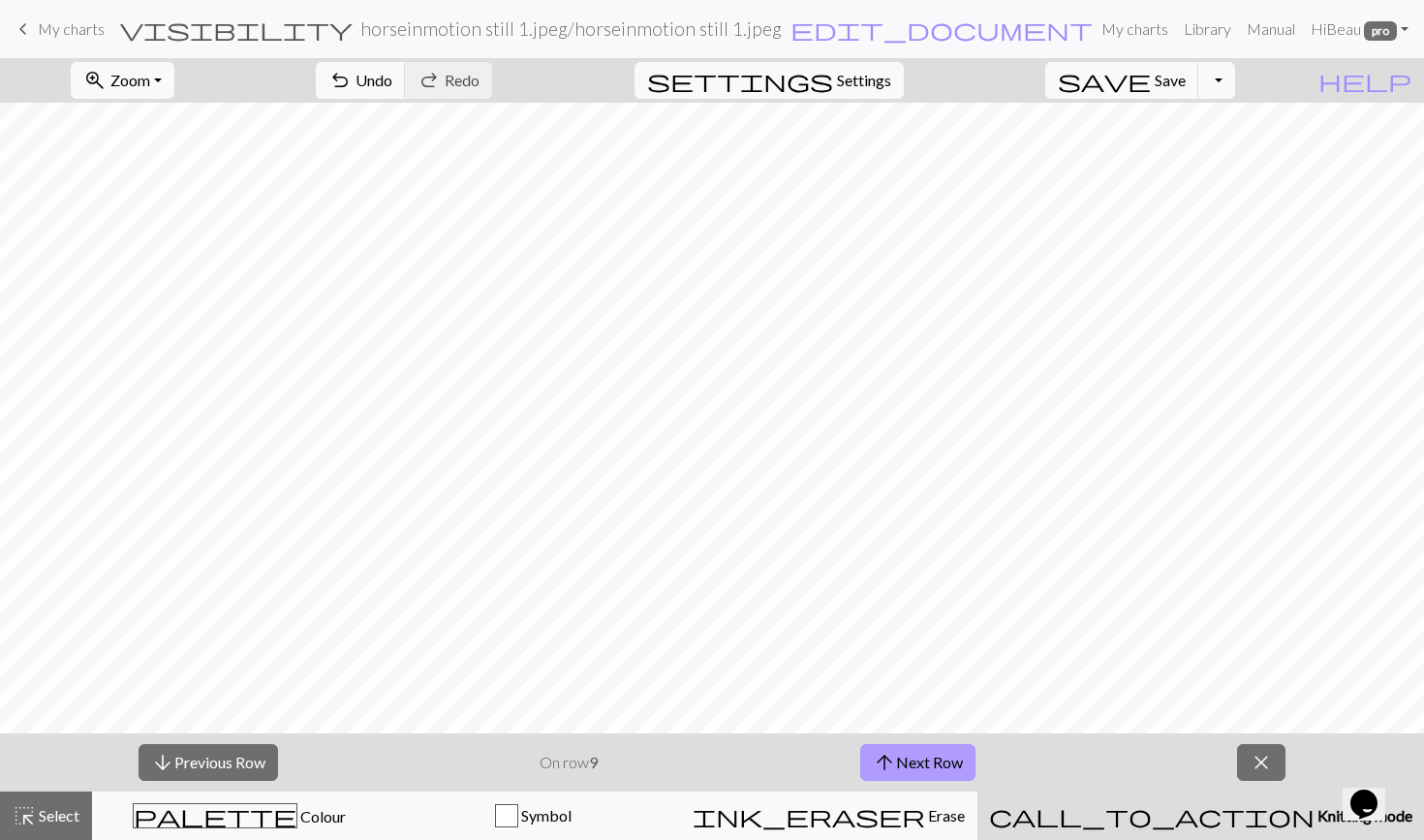
click at [900, 769] on button "arrow_upward Next Row" at bounding box center [918, 762] width 116 height 37
click at [195, 756] on button "arrow_downward Previous Row" at bounding box center [207, 762] width 139 height 37
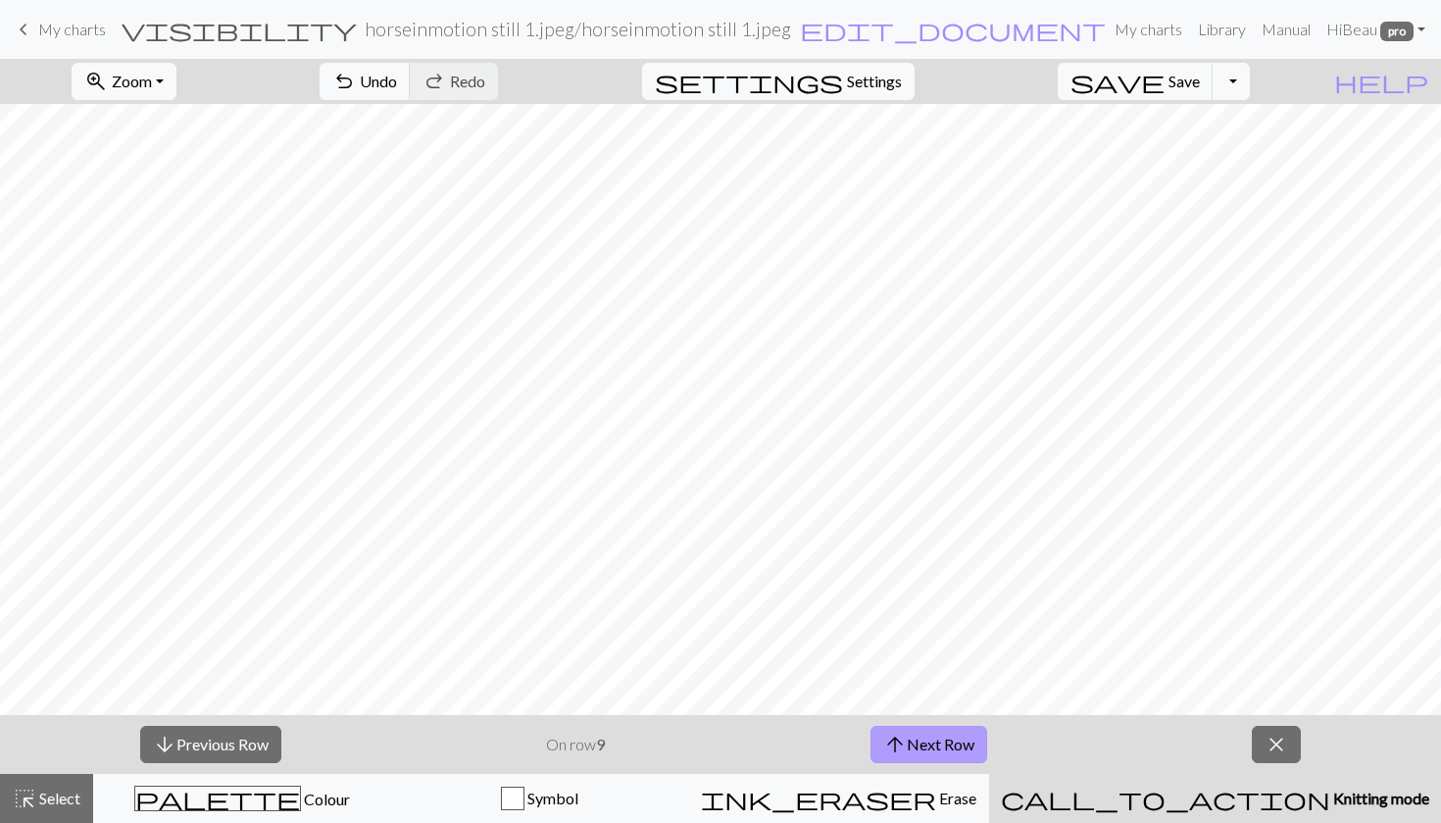
click at [919, 742] on button "arrow_upward Next Row" at bounding box center [929, 744] width 117 height 37
